Goal: Check status

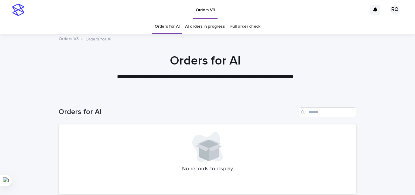
click at [203, 28] on link "AI orders in progress" at bounding box center [205, 26] width 40 height 14
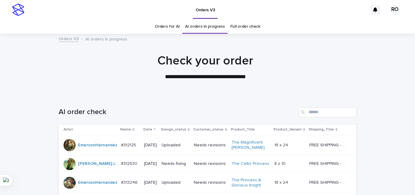
click at [154, 128] on icon at bounding box center [155, 128] width 2 height 1
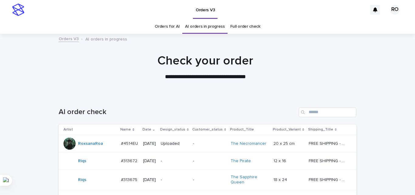
click at [158, 161] on td "[DATE]" at bounding box center [150, 160] width 18 height 17
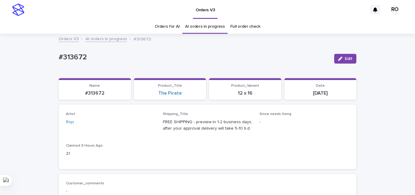
click at [169, 25] on link "Orders for AI" at bounding box center [166, 26] width 25 height 14
